Goal: Task Accomplishment & Management: Manage account settings

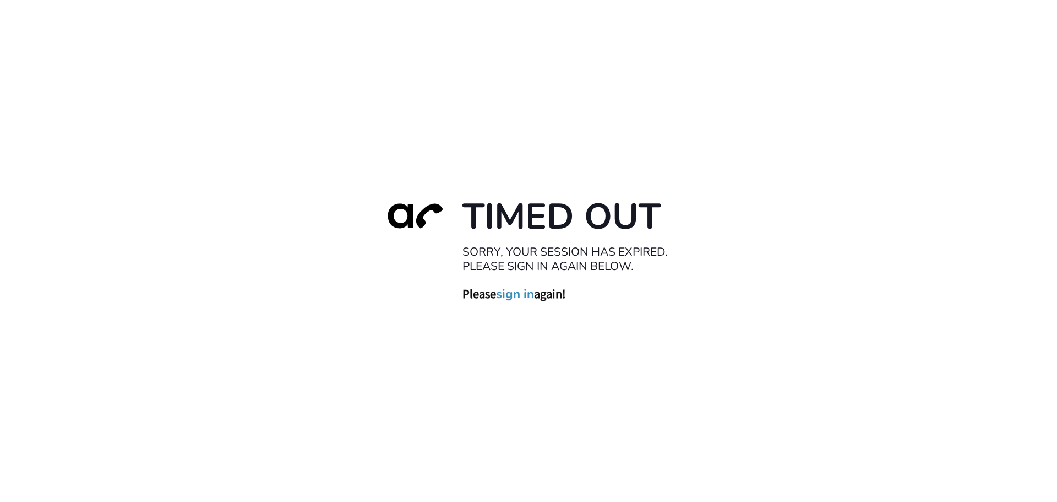
click at [515, 297] on link "sign in" at bounding box center [515, 293] width 38 height 15
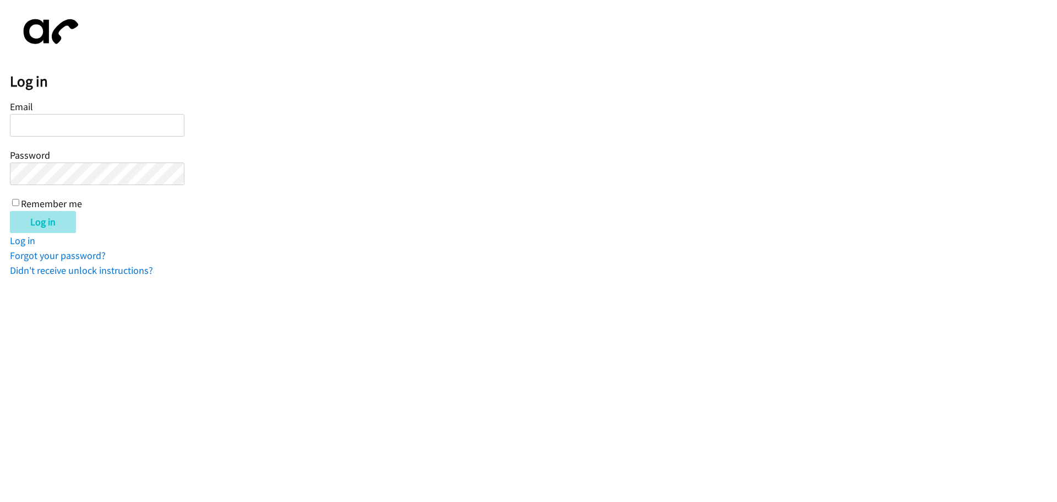
type input "[EMAIL_ADDRESS][DOMAIN_NAME]"
click at [39, 227] on input "Log in" at bounding box center [43, 222] width 66 height 22
